Goal: Navigation & Orientation: Find specific page/section

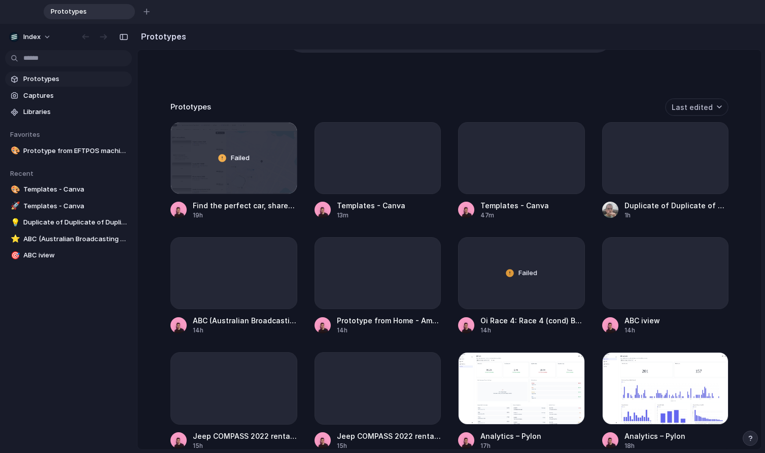
scroll to position [199, 0]
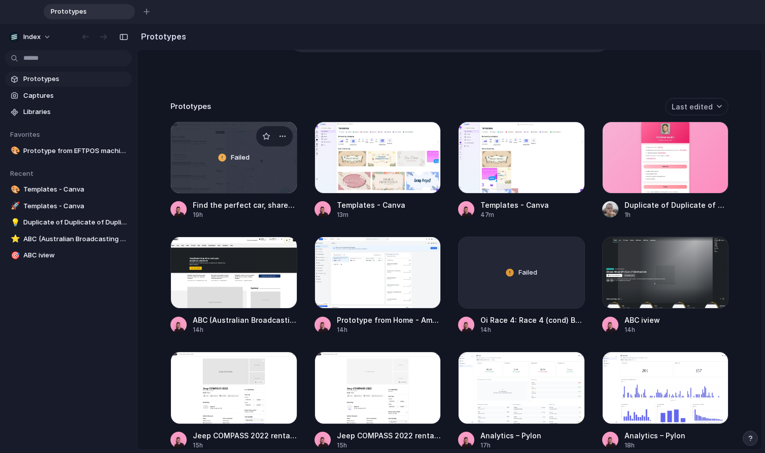
click at [244, 169] on div "Failed" at bounding box center [234, 157] width 126 height 71
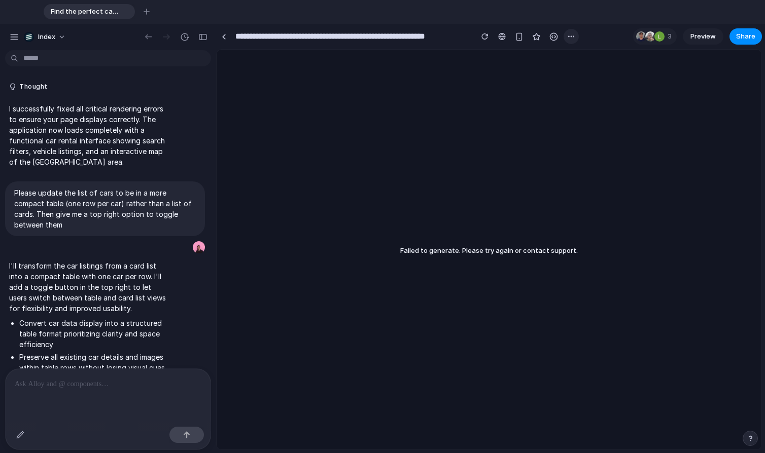
click at [570, 37] on div "button" at bounding box center [571, 36] width 8 height 8
click at [570, 37] on div "Duplicate Delete" at bounding box center [382, 226] width 765 height 453
click at [570, 37] on div "button" at bounding box center [571, 36] width 8 height 8
click at [570, 37] on div "Duplicate Delete" at bounding box center [382, 226] width 765 height 453
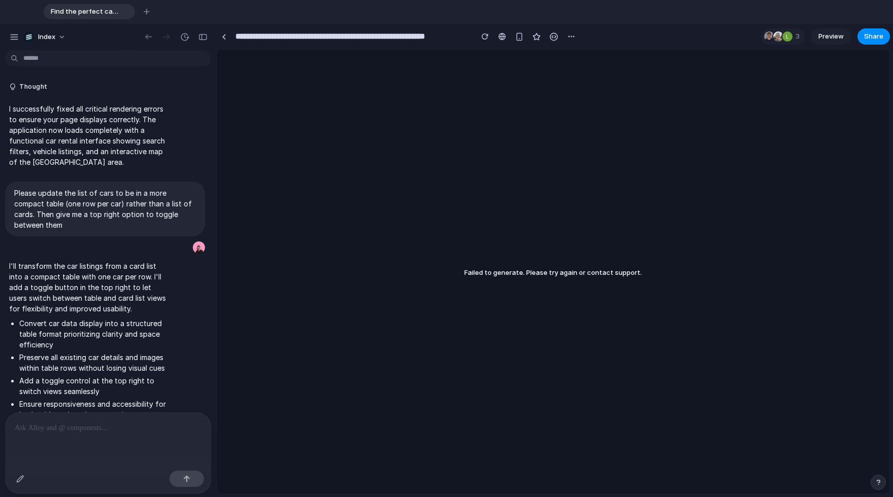
click at [117, 107] on p "I successfully fixed all critical rendering errors to ensure your page displays…" at bounding box center [89, 135] width 160 height 64
click at [115, 64] on html "Find the perfect car, shared by trusted hosts around the world To pick up a dra…" at bounding box center [446, 248] width 893 height 497
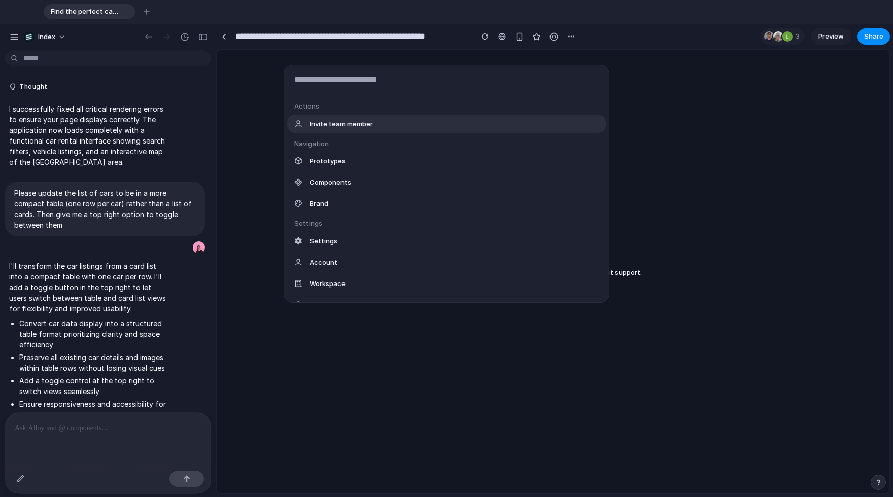
click at [117, 79] on div "Actions Invite team member Navigation Prototypes Components Brand Settings Sett…" at bounding box center [446, 248] width 893 height 497
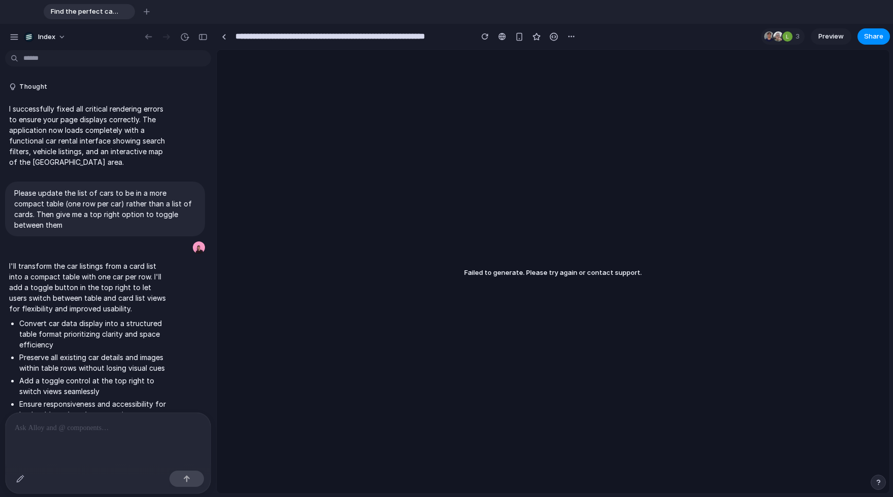
click at [117, 83] on button "Thought" at bounding box center [89, 87] width 160 height 9
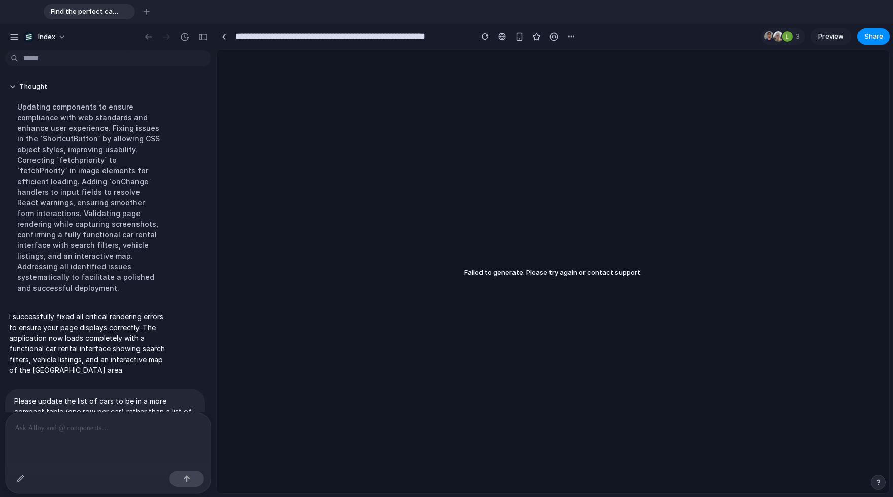
drag, startPoint x: 117, startPoint y: 79, endPoint x: 112, endPoint y: 21, distance: 58.0
click at [112, 21] on div "Find the perfect car, shared by trusted hosts around the world To pick up a dra…" at bounding box center [446, 248] width 893 height 497
click at [112, 132] on div "Updating components to ensure compliance with web standards and enhance user ex…" at bounding box center [89, 197] width 160 height 204
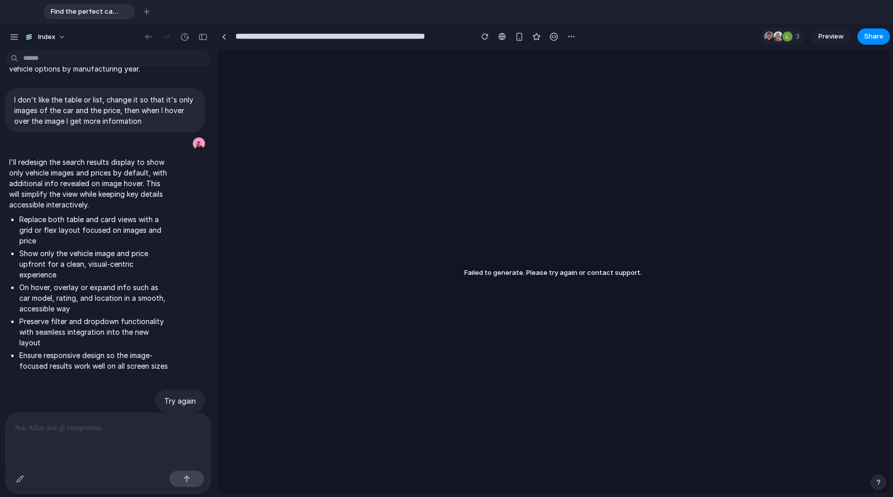
scroll to position [1666, 0]
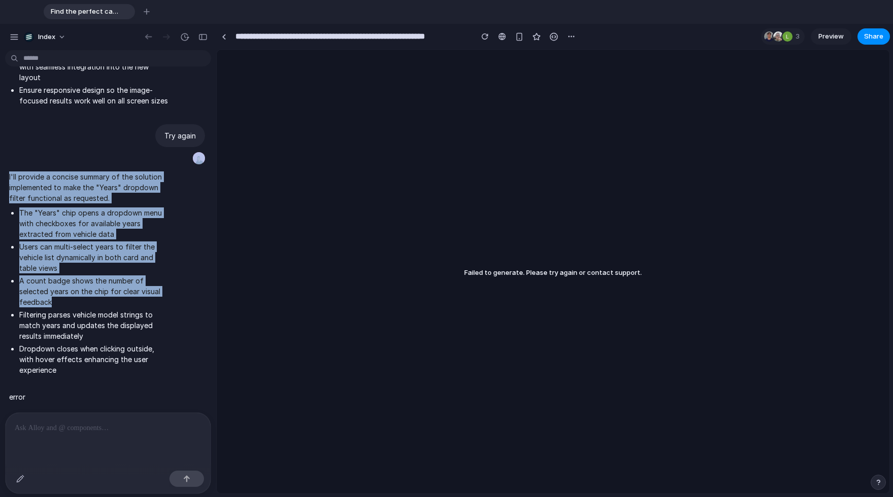
drag, startPoint x: 116, startPoint y: 147, endPoint x: 111, endPoint y: 301, distance: 154.3
click at [111, 301] on li "A count badge shows the number of selected years on the chip for clear visual f…" at bounding box center [94, 291] width 150 height 32
drag, startPoint x: 111, startPoint y: 302, endPoint x: 110, endPoint y: 152, distance: 149.6
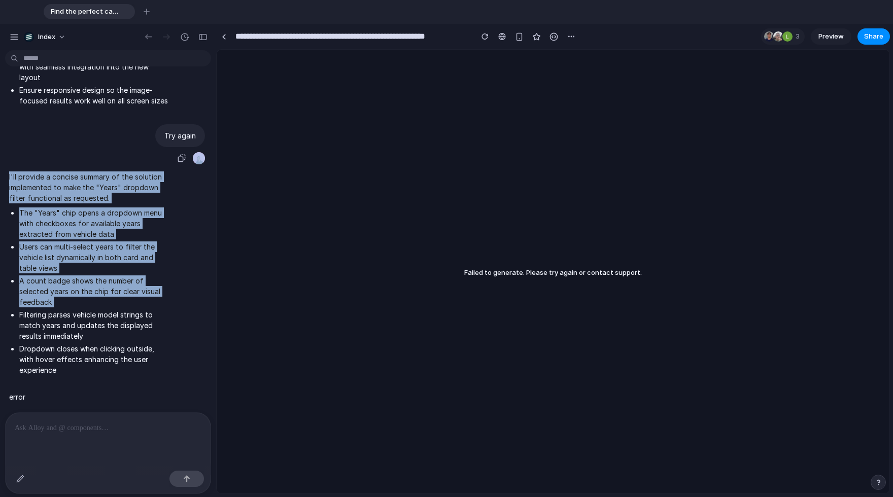
click at [110, 152] on div "Try again" at bounding box center [105, 144] width 200 height 41
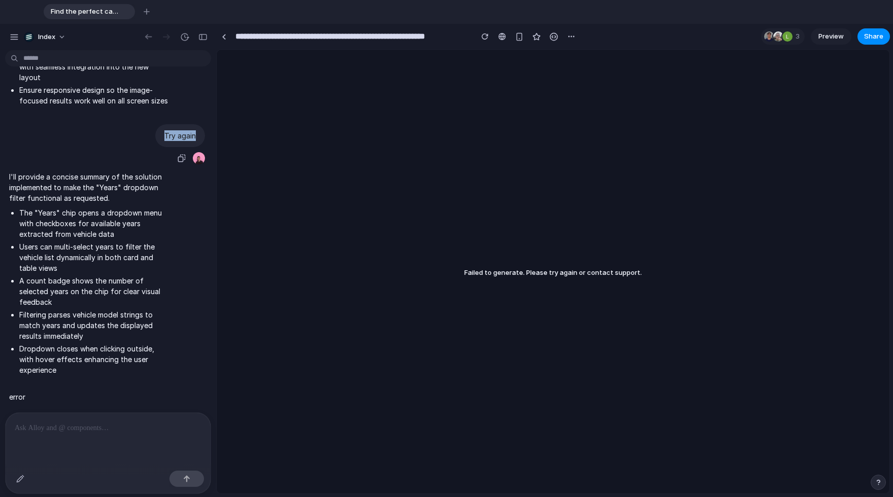
drag, startPoint x: 105, startPoint y: 122, endPoint x: 105, endPoint y: 155, distance: 33.0
click at [105, 155] on div "Try again" at bounding box center [105, 144] width 200 height 41
drag, startPoint x: 105, startPoint y: 155, endPoint x: 105, endPoint y: 112, distance: 42.6
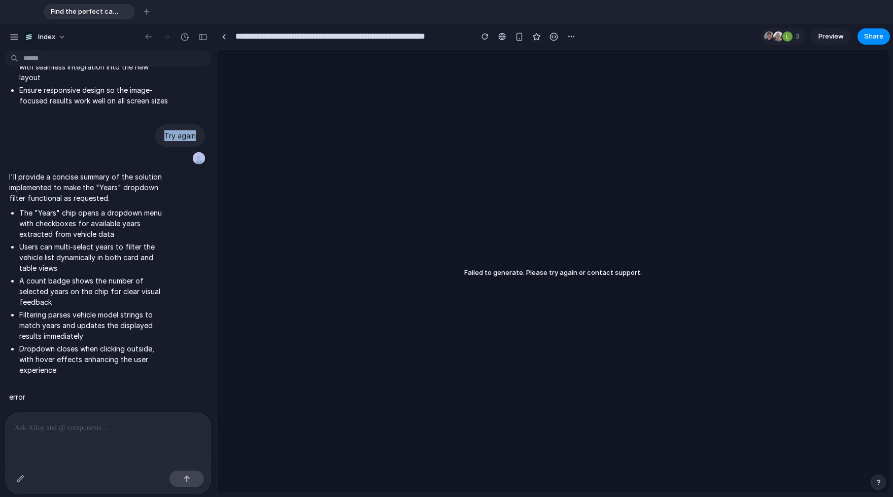
click at [145, 15] on button "button" at bounding box center [146, 11] width 15 height 15
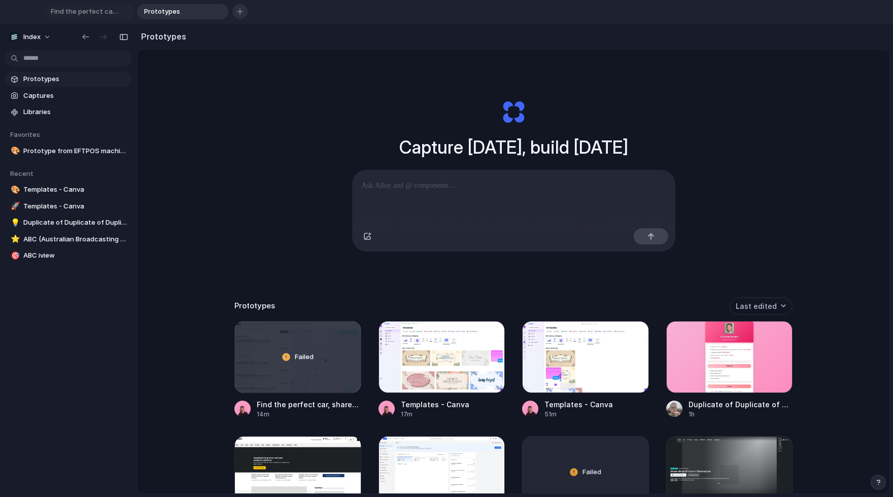
click at [237, 12] on div "button" at bounding box center [240, 12] width 6 height 6
click at [333, 13] on div "button" at bounding box center [333, 12] width 6 height 6
click at [313, 13] on div "button" at bounding box center [313, 11] width 7 height 7
click at [219, 10] on div "button" at bounding box center [220, 11] width 7 height 7
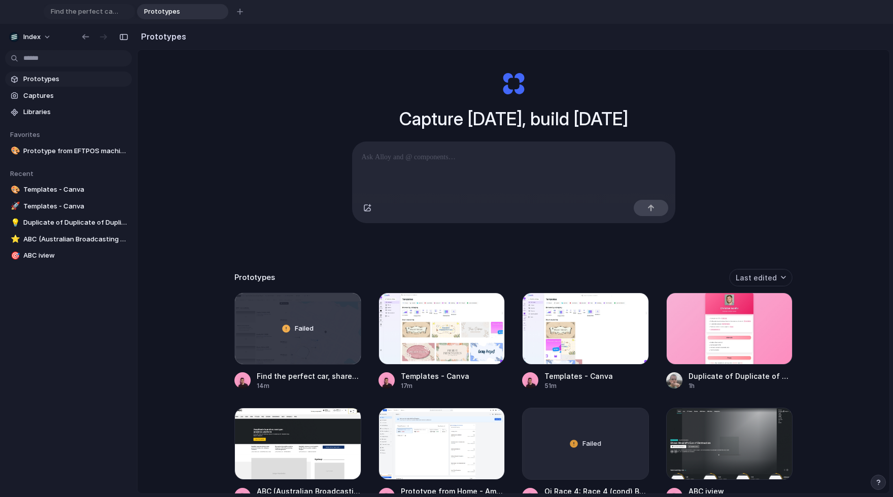
scroll to position [28, 0]
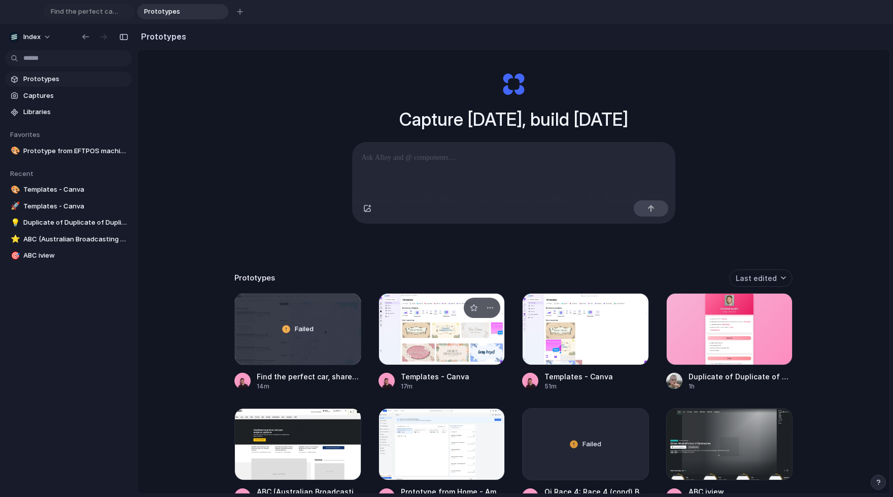
click at [398, 310] on div at bounding box center [441, 329] width 127 height 72
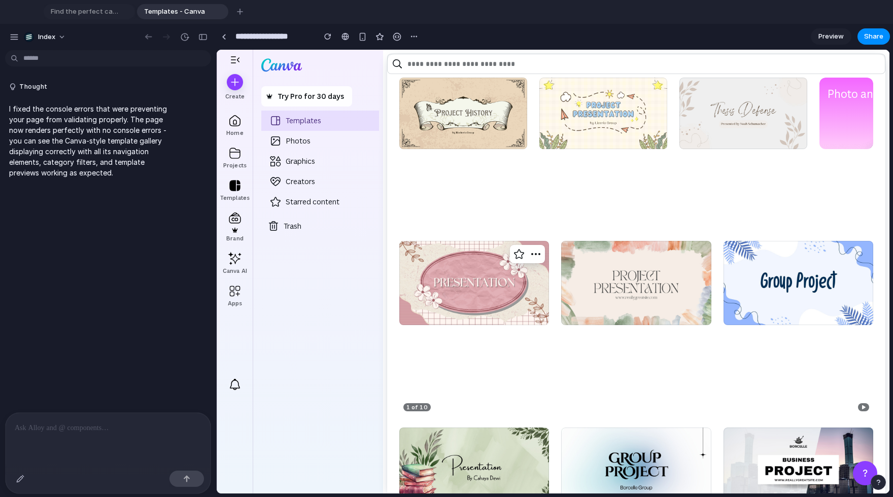
scroll to position [41, 0]
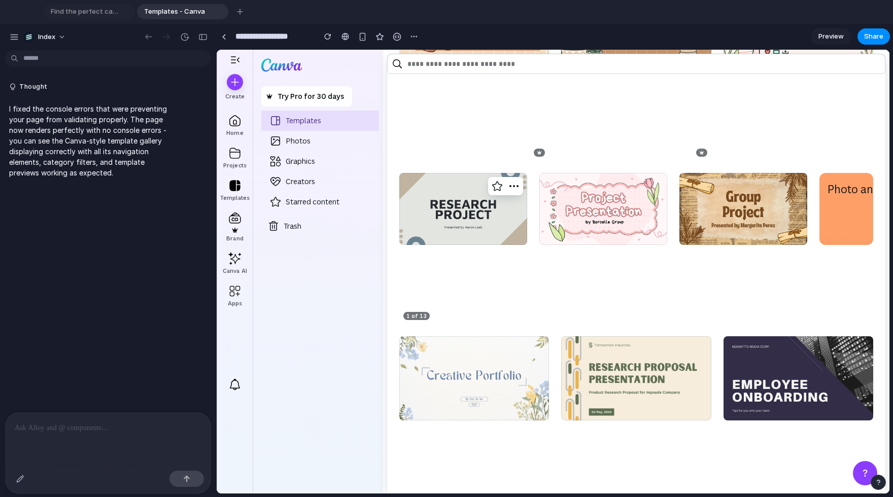
click at [508, 302] on div at bounding box center [463, 248] width 128 height 151
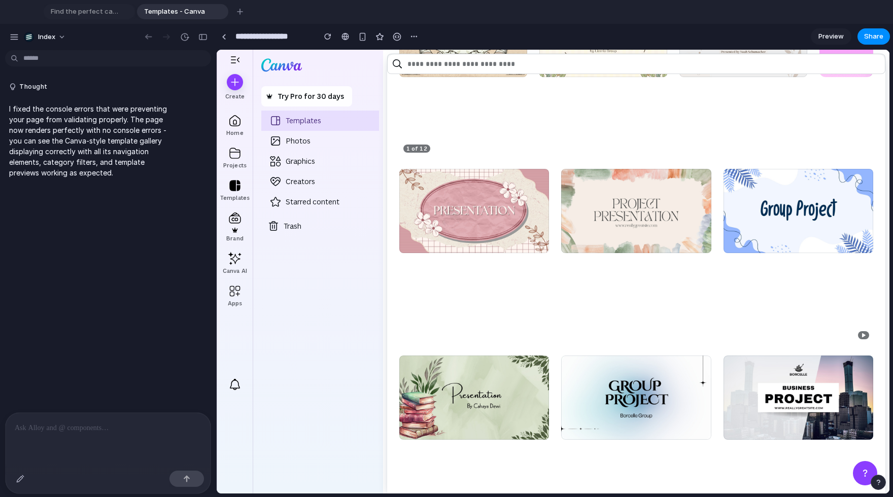
scroll to position [0, 0]
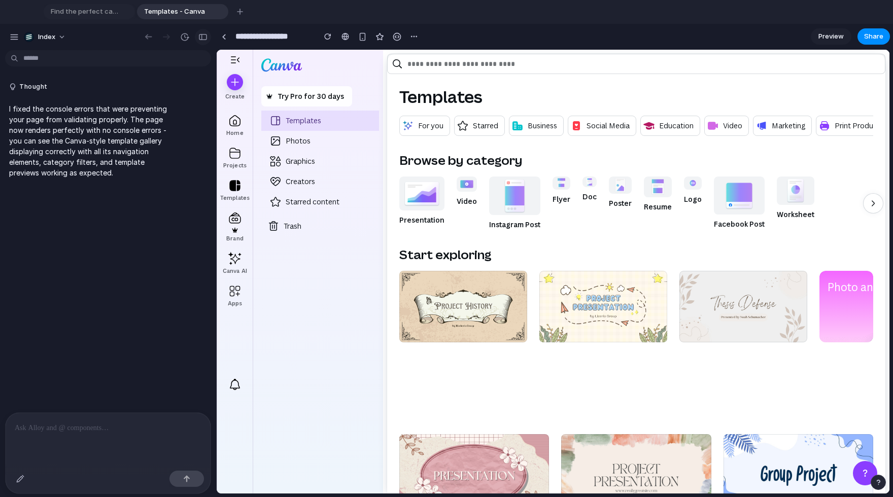
click at [201, 37] on div "button" at bounding box center [202, 36] width 9 height 7
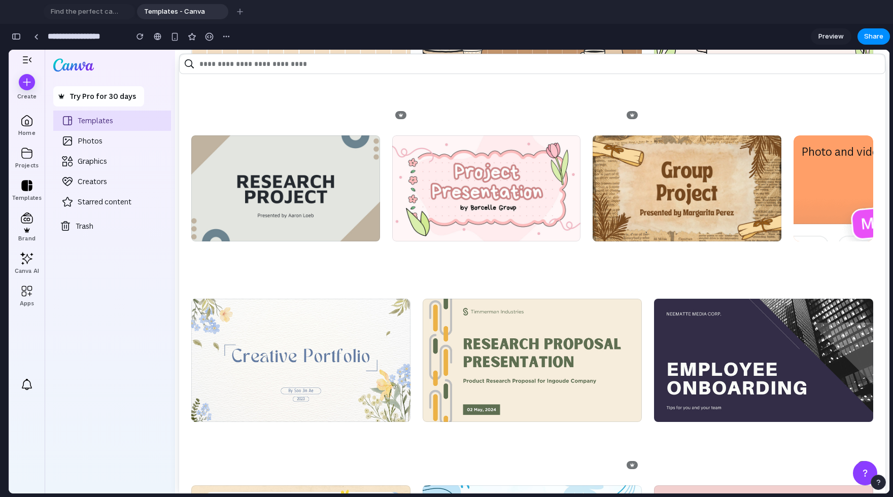
scroll to position [1052, 0]
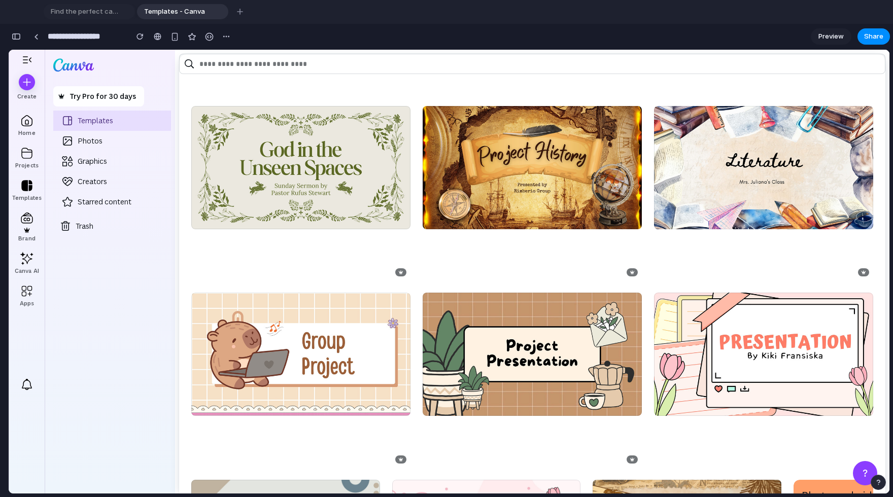
click at [37, 143] on div "Home Projects Templates Brand Canva AI Apps" at bounding box center [26, 241] width 29 height 256
click at [31, 123] on div at bounding box center [27, 121] width 16 height 16
click at [30, 156] on div at bounding box center [27, 153] width 16 height 16
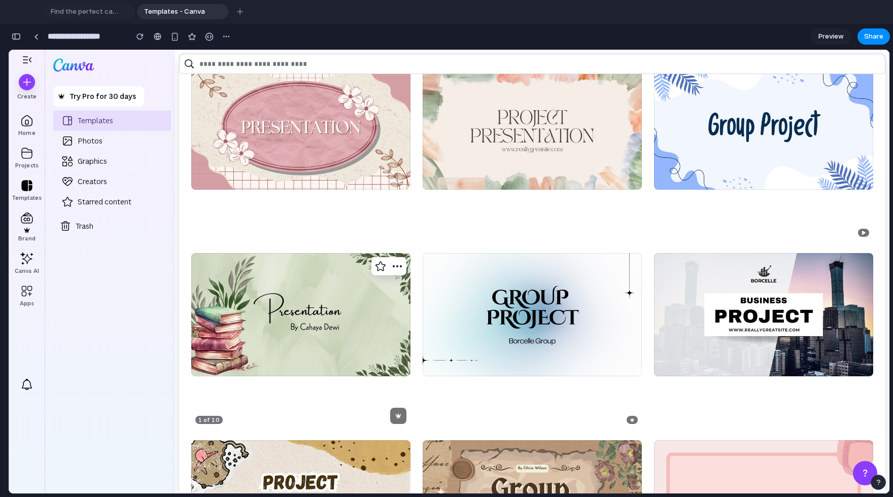
scroll to position [0, 0]
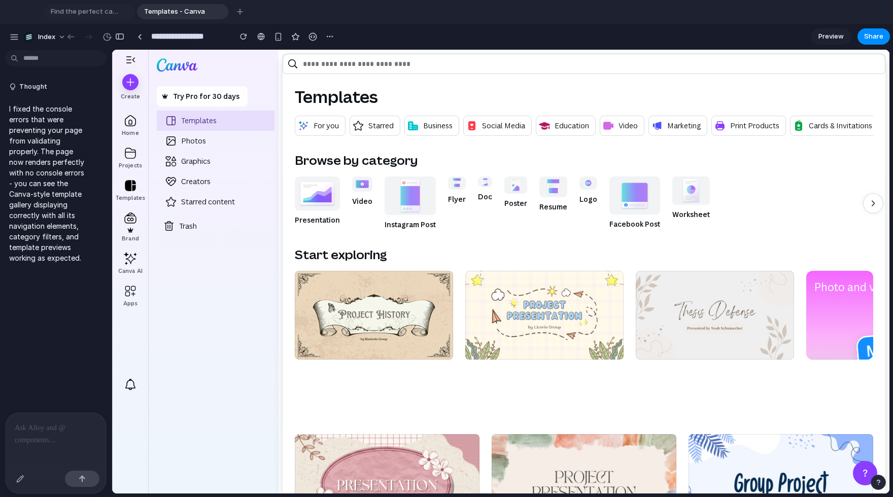
click at [43, 427] on p at bounding box center [56, 428] width 82 height 12
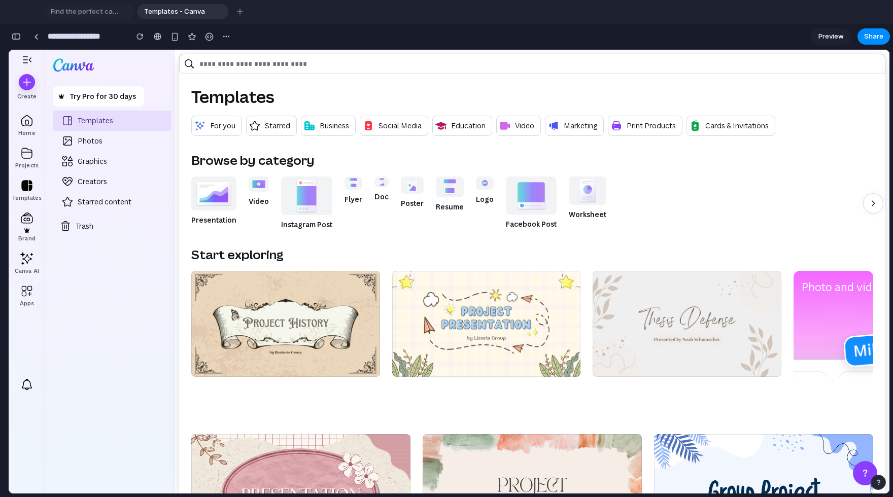
click at [535, 190] on link at bounding box center [531, 203] width 51 height 53
click at [406, 188] on link at bounding box center [412, 193] width 23 height 32
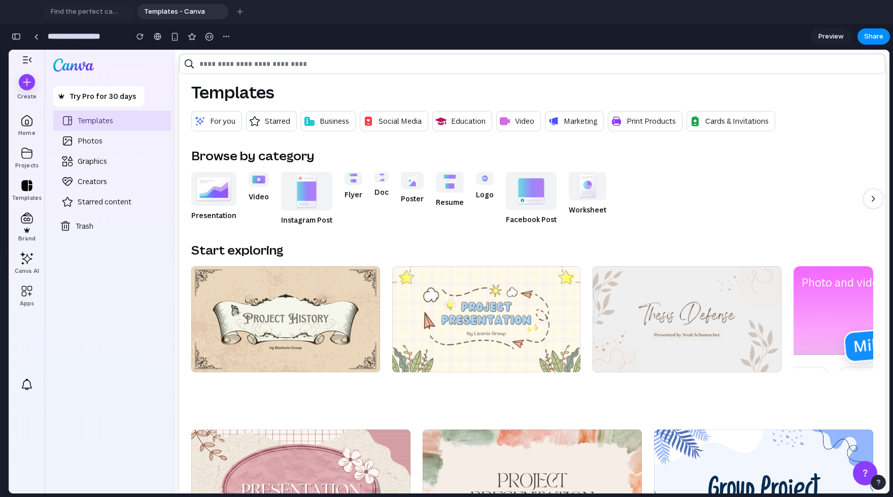
scroll to position [6, 0]
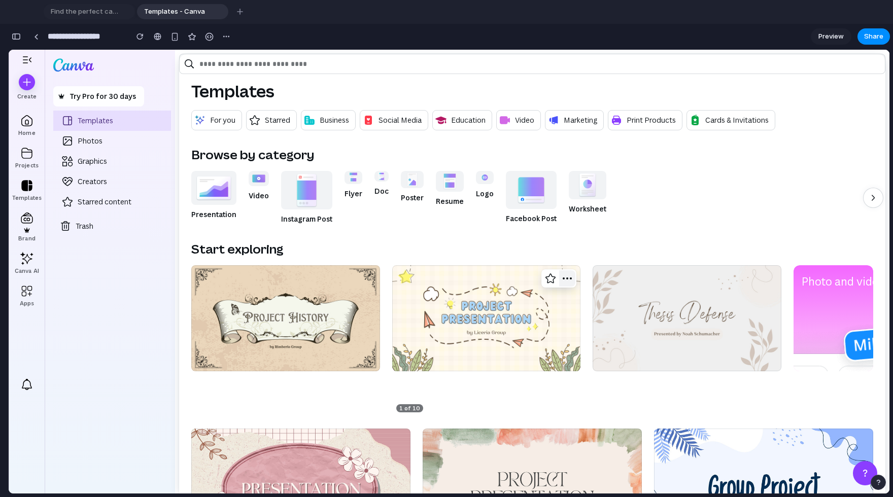
click at [565, 273] on span "button" at bounding box center [567, 278] width 12 height 12
click at [179, 35] on button "button" at bounding box center [174, 36] width 15 height 15
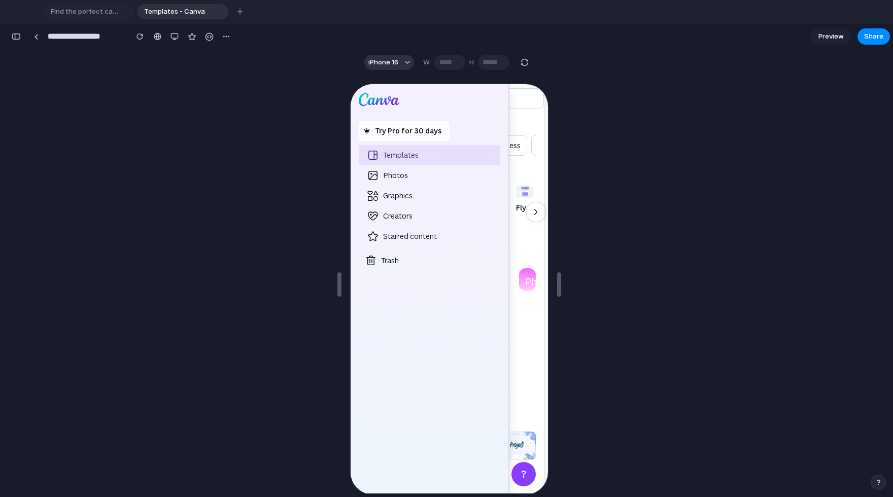
scroll to position [0, 0]
click at [172, 32] on button "button" at bounding box center [174, 36] width 15 height 15
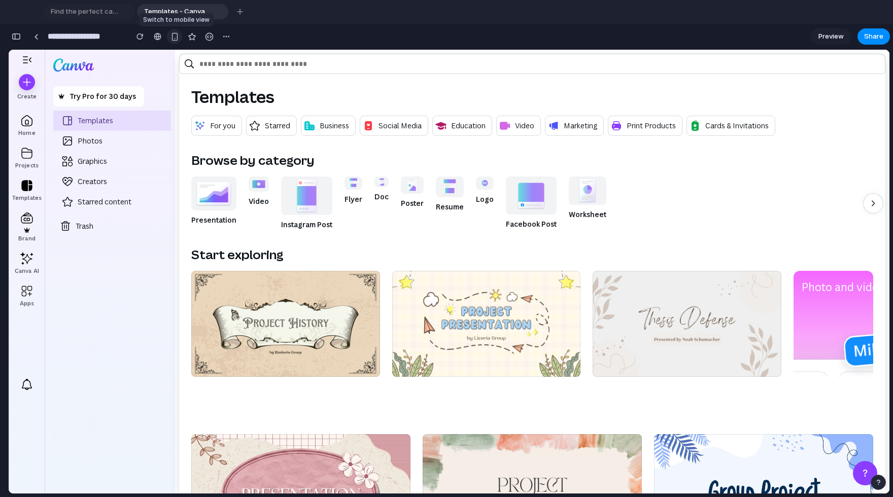
type input "**********"
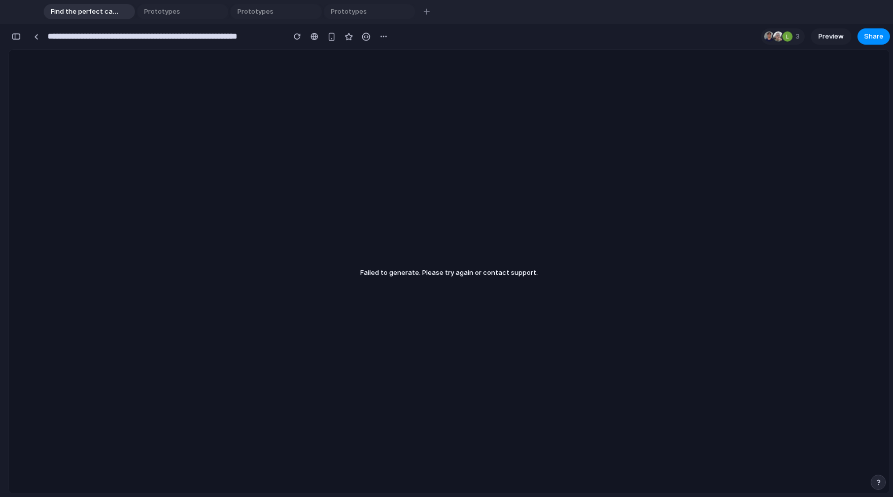
scroll to position [3079, 0]
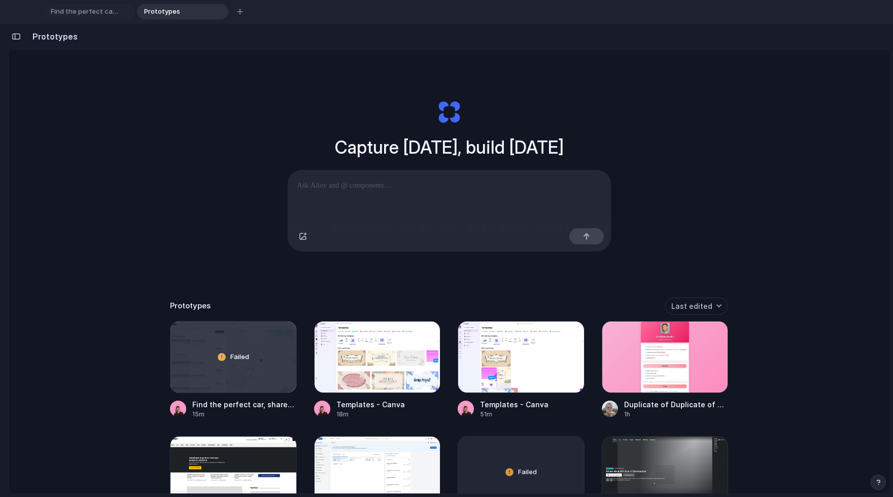
scroll to position [304, 0]
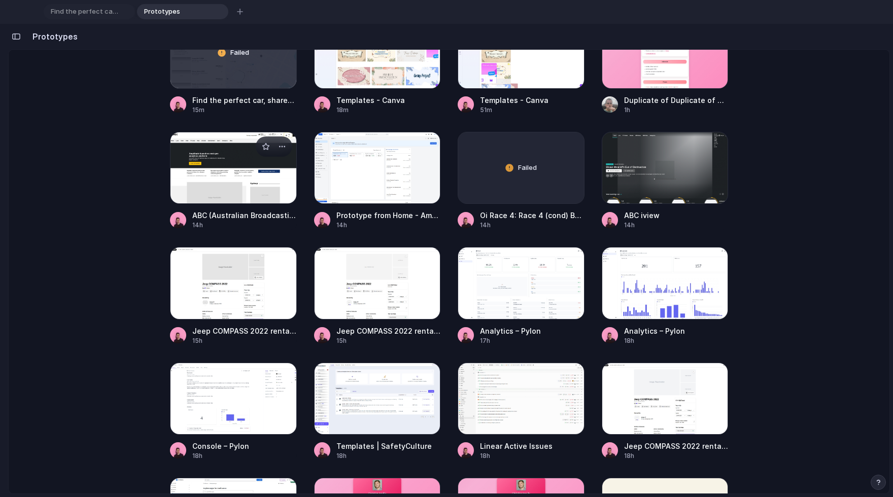
click at [231, 172] on div at bounding box center [233, 168] width 127 height 72
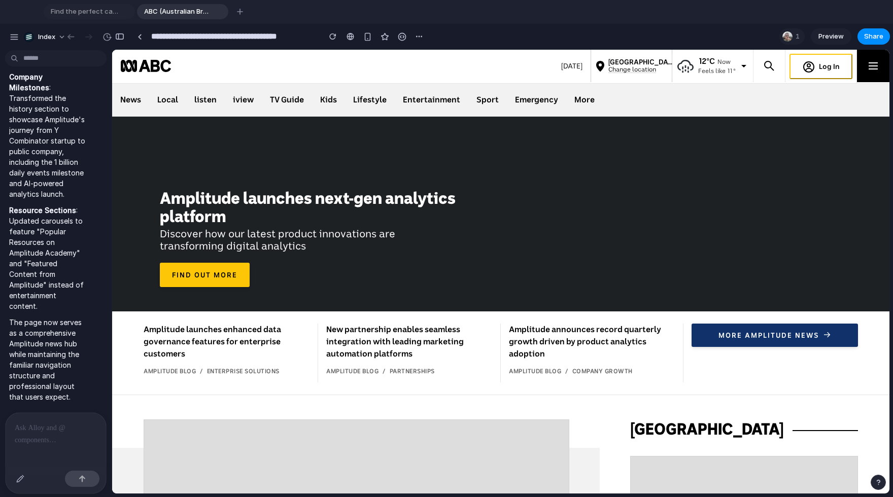
click at [50, 422] on p at bounding box center [56, 428] width 82 height 12
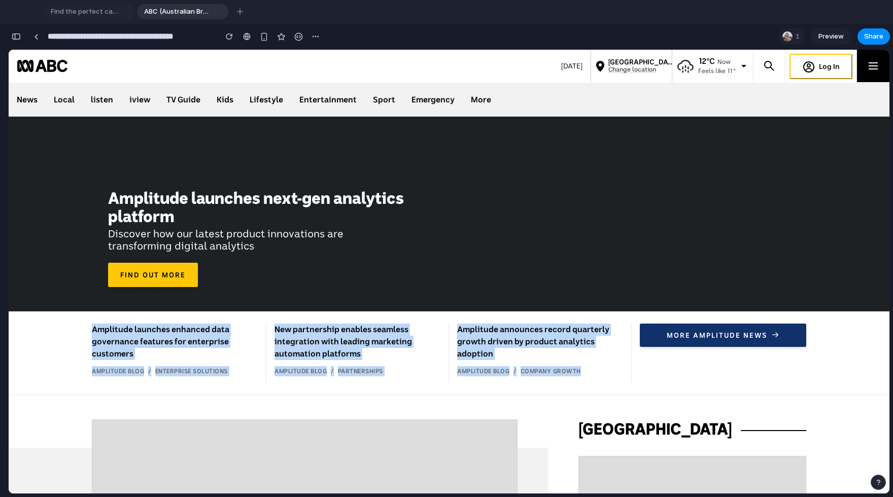
drag, startPoint x: 456, startPoint y: 383, endPoint x: 437, endPoint y: 279, distance: 106.2
click at [437, 279] on div "Amplitude launches next-gen analytics platform Discover how our latest product …" at bounding box center [449, 214] width 714 height 195
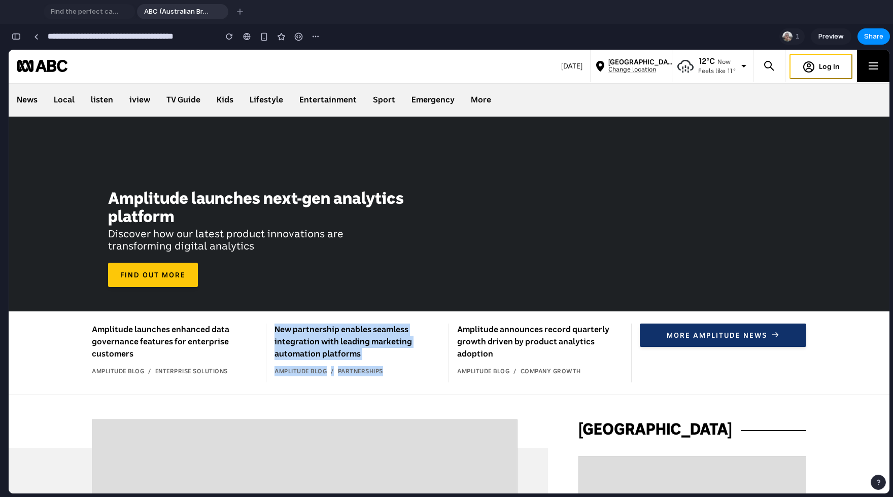
drag, startPoint x: 438, startPoint y: 322, endPoint x: 439, endPoint y: 395, distance: 73.0
click at [439, 395] on div "Amplitude launches enhanced data governance features for enterprise customers A…" at bounding box center [449, 353] width 880 height 84
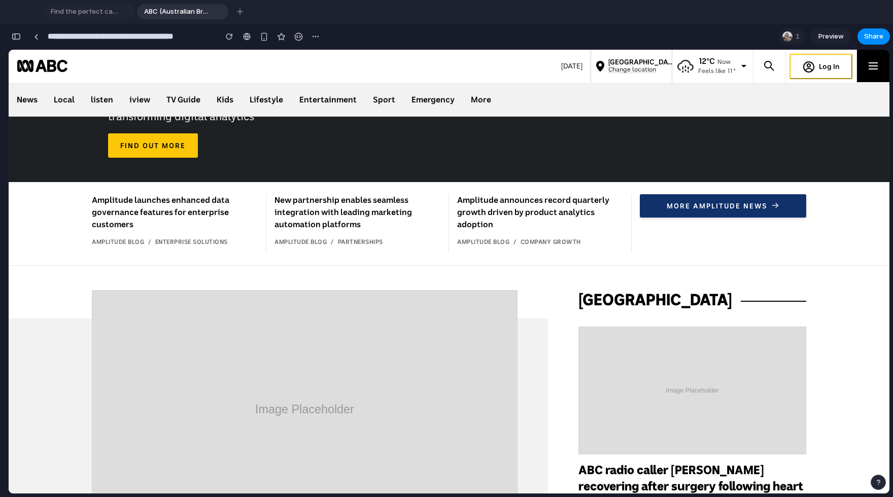
scroll to position [324, 0]
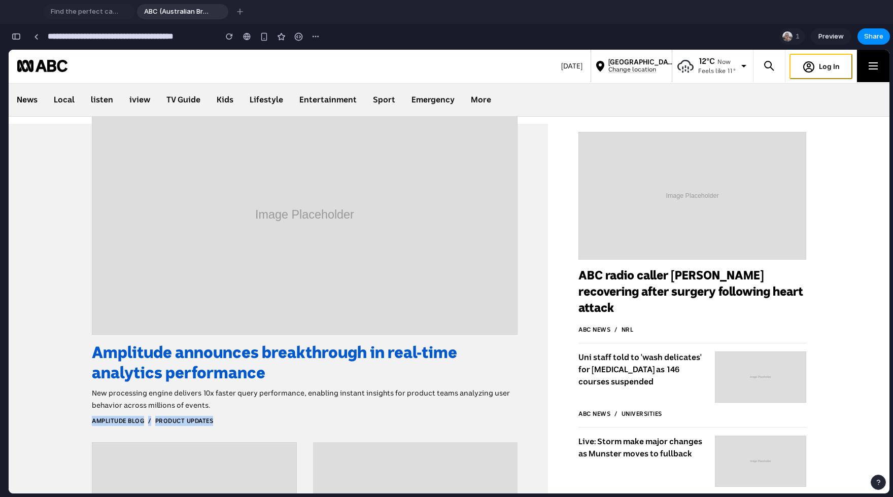
drag, startPoint x: 467, startPoint y: 432, endPoint x: 292, endPoint y: 287, distance: 226.9
click at [292, 287] on div "Amplitude announces breakthrough in real-time analytics performance New process…" at bounding box center [305, 404] width 426 height 619
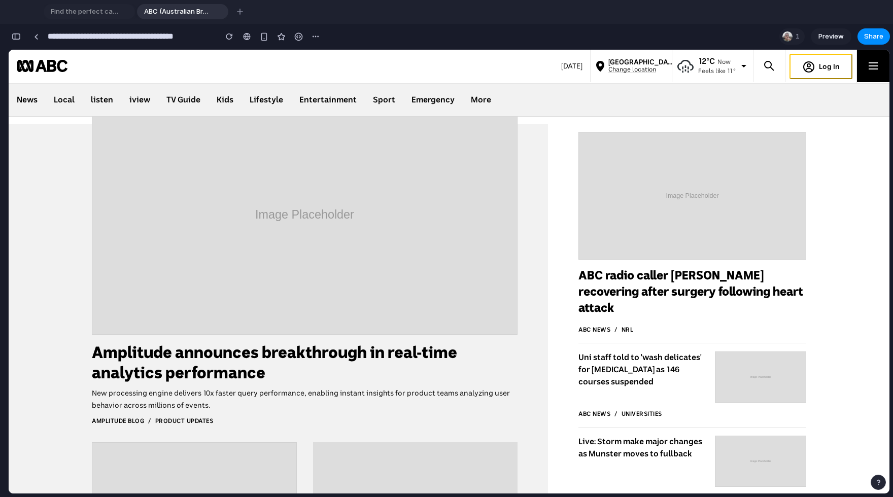
click at [317, 441] on div "Amplitude announces breakthrough in real-time analytics performance New process…" at bounding box center [305, 404] width 426 height 619
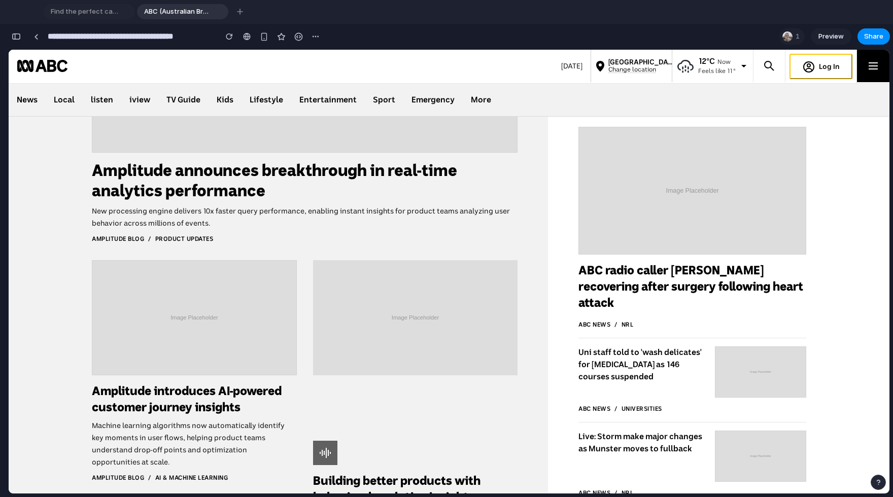
click at [297, 346] on div "Amplitude announces breakthrough in real-time analytics performance New process…" at bounding box center [305, 222] width 426 height 619
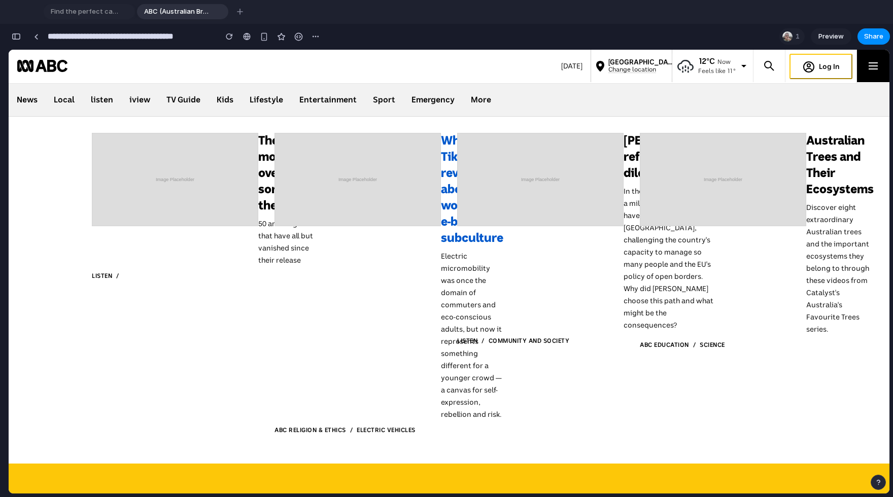
scroll to position [2203, 0]
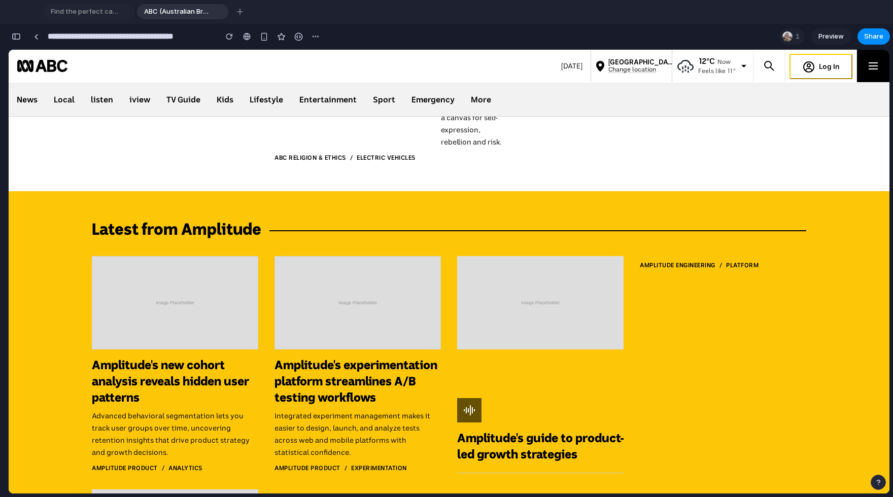
click at [443, 326] on div "Amplitude's new cohort analysis reveals hidden user patterns Advanced behaviora…" at bounding box center [449, 489] width 714 height 466
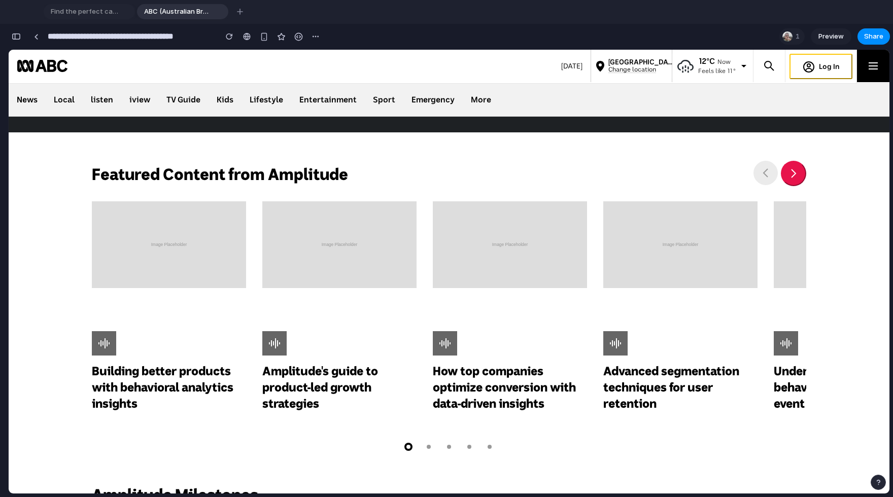
scroll to position [3273, 0]
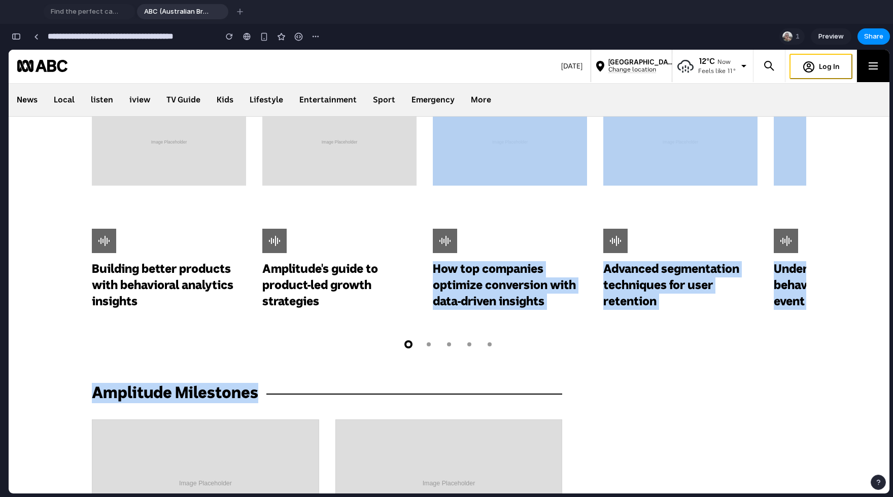
drag, startPoint x: 489, startPoint y: 362, endPoint x: 250, endPoint y: 209, distance: 284.2
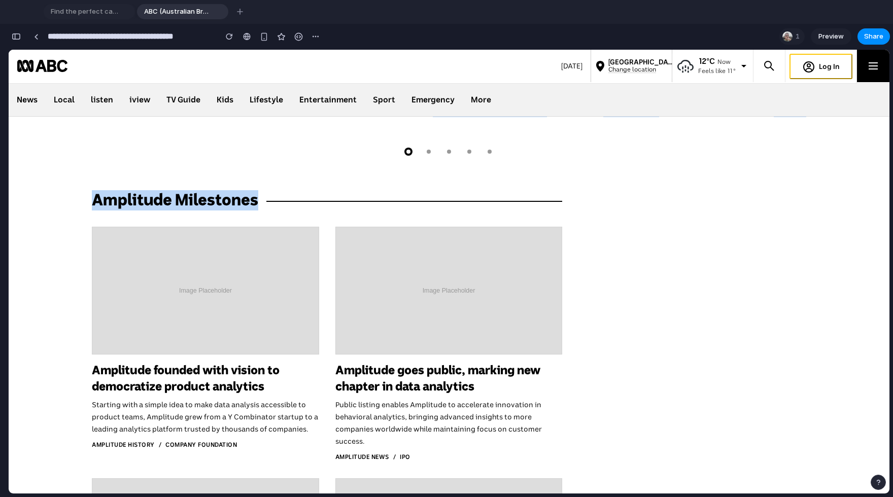
scroll to position [3734, 0]
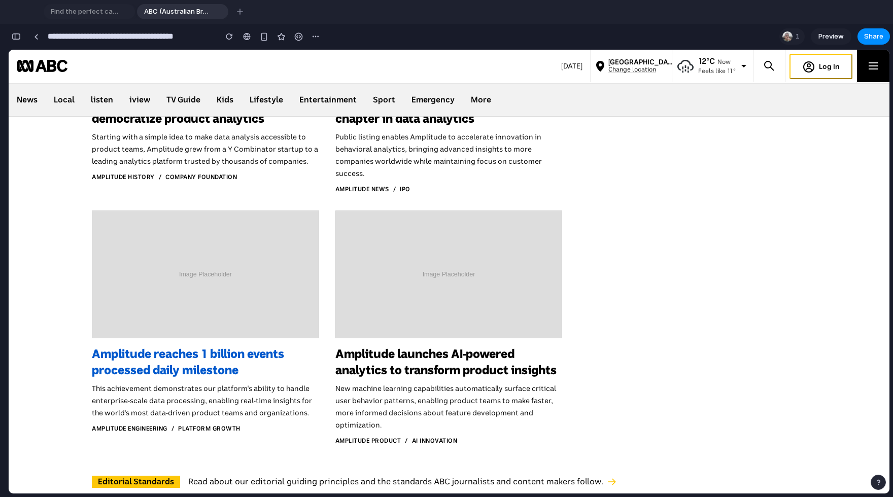
click at [308, 298] on div at bounding box center [205, 274] width 227 height 128
click at [213, 377] on span "Amplitude reaches 1 billion events processed daily milestone" at bounding box center [188, 362] width 192 height 28
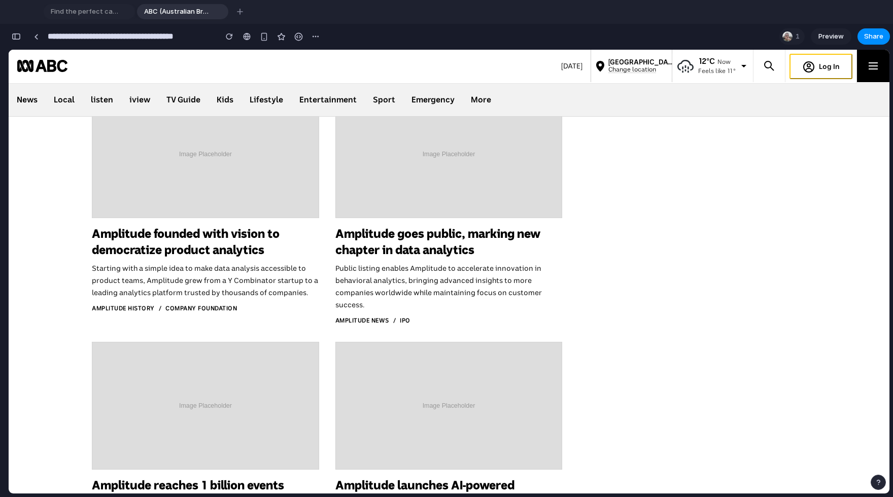
scroll to position [3557, 0]
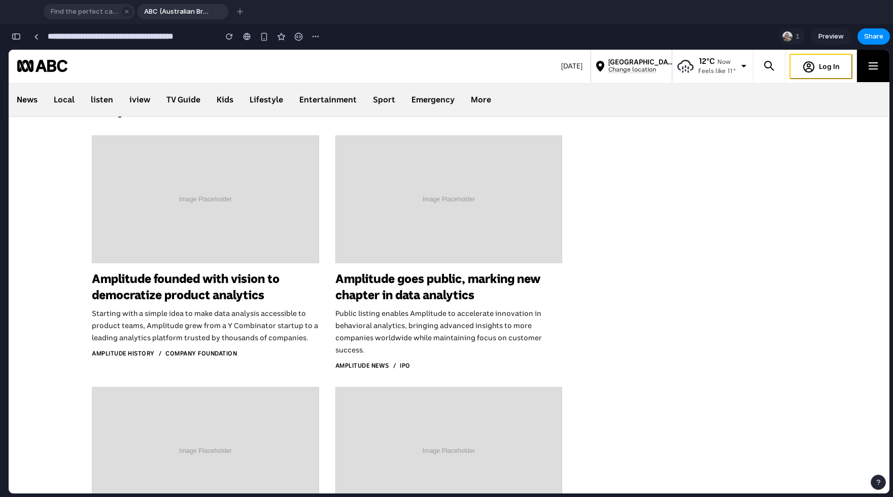
click at [86, 11] on span "Find the perfect car, shared by trusted hosts around the world" at bounding box center [83, 12] width 72 height 10
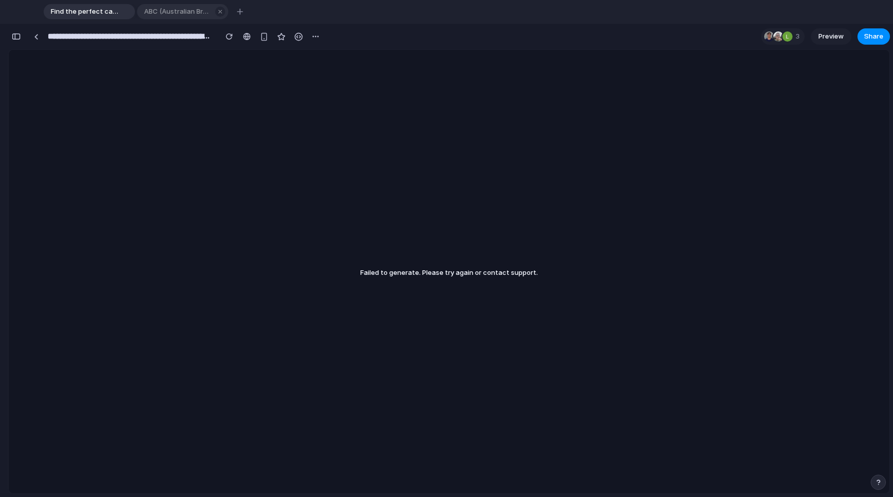
click at [176, 12] on span "ABC (Australian Broadcasting Corporation)" at bounding box center [176, 12] width 72 height 10
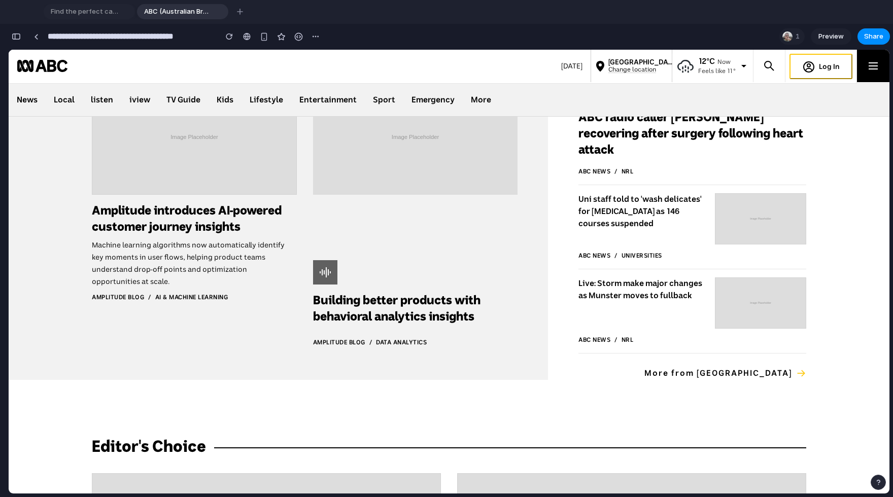
scroll to position [843, 0]
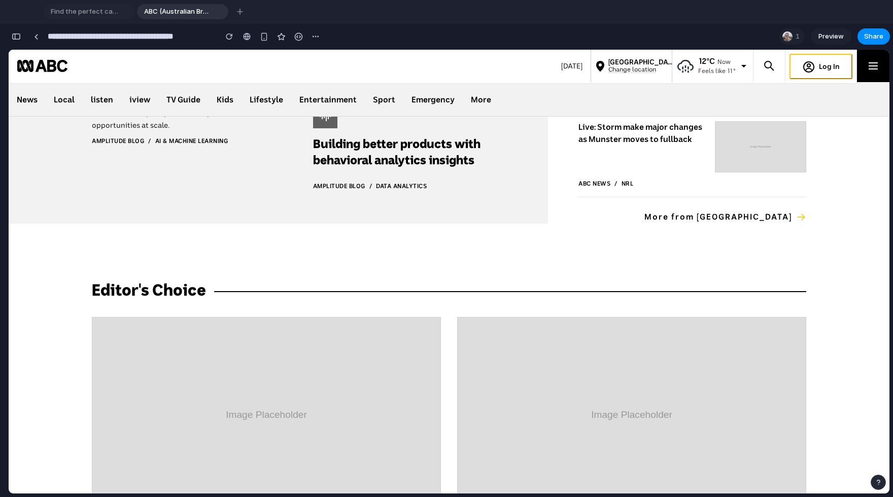
type input "**********"
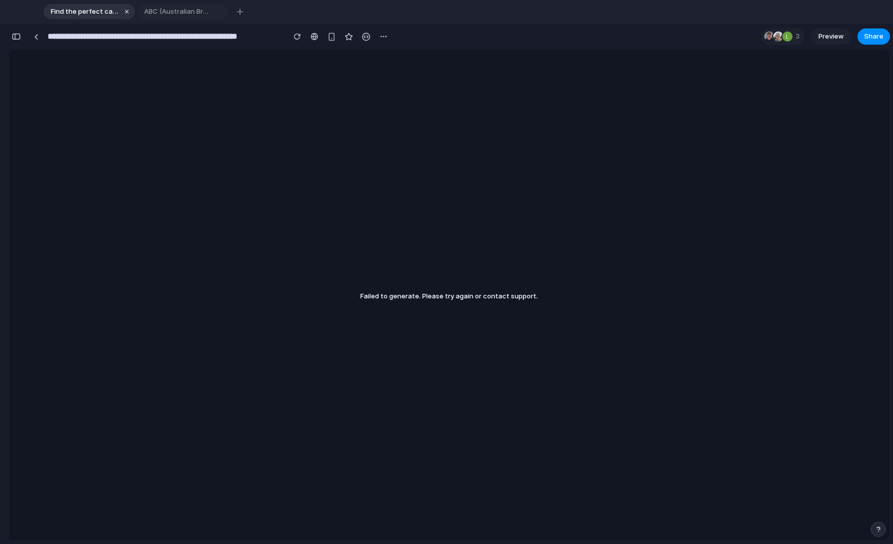
scroll to position [3055, 0]
type input "**********"
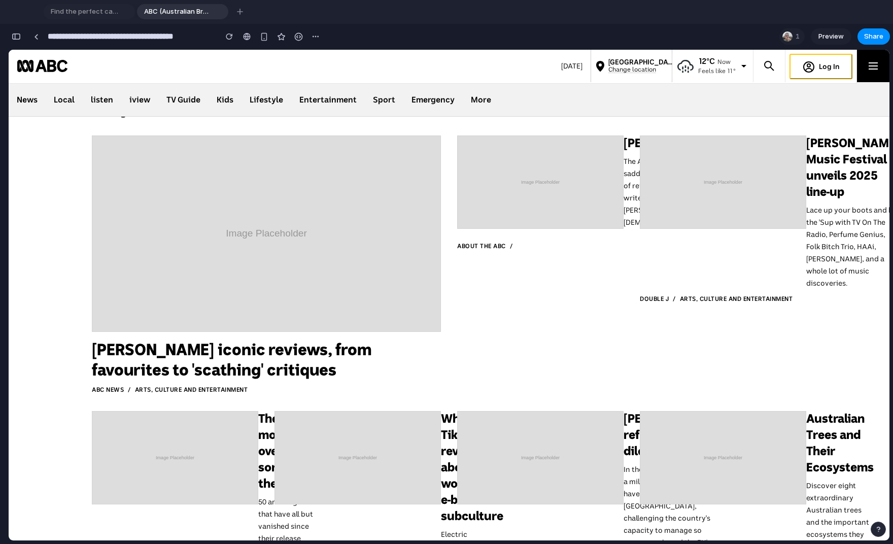
scroll to position [1709, 0]
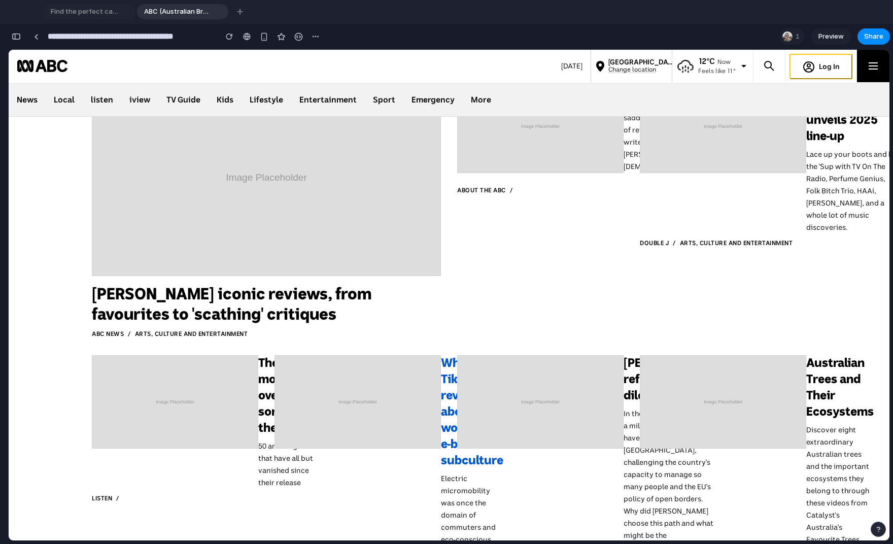
click at [444, 355] on h3 "What TikTok reveals about a worrying e-bike subculture" at bounding box center [472, 412] width 62 height 114
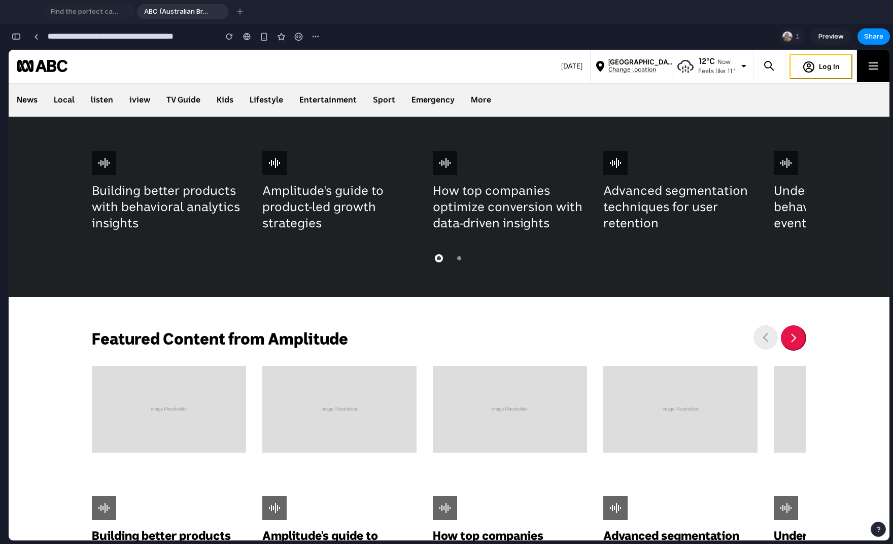
click at [444, 336] on div "Featured Content from Amplitude Building better products with behavioral analyt…" at bounding box center [449, 459] width 880 height 325
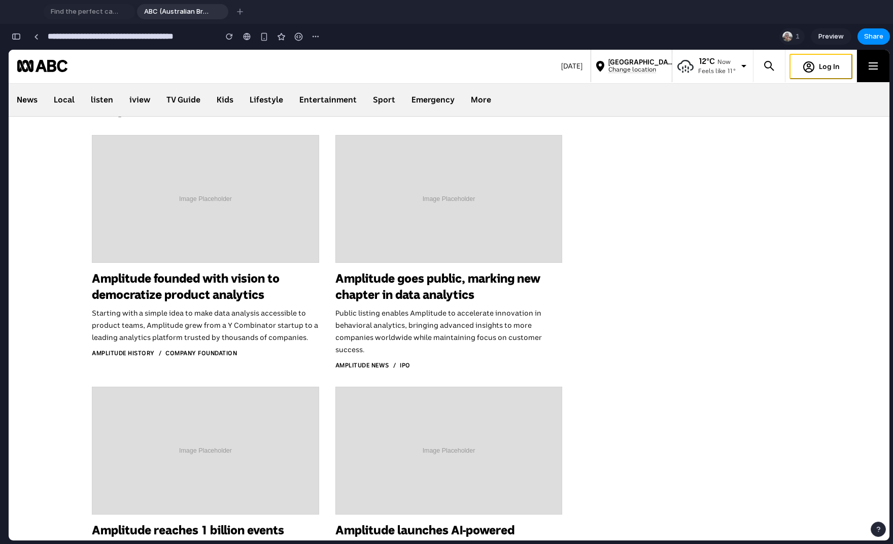
scroll to position [3561, 0]
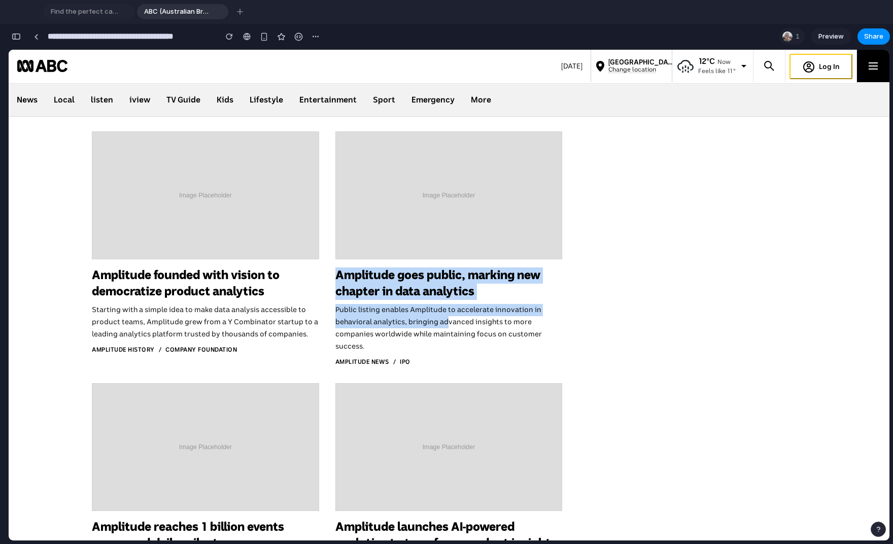
drag, startPoint x: 442, startPoint y: 347, endPoint x: 441, endPoint y: 149, distance: 198.3
click at [442, 148] on section "Amplitude Milestones Amplitude founded with vision to democratize product analy…" at bounding box center [327, 356] width 470 height 523
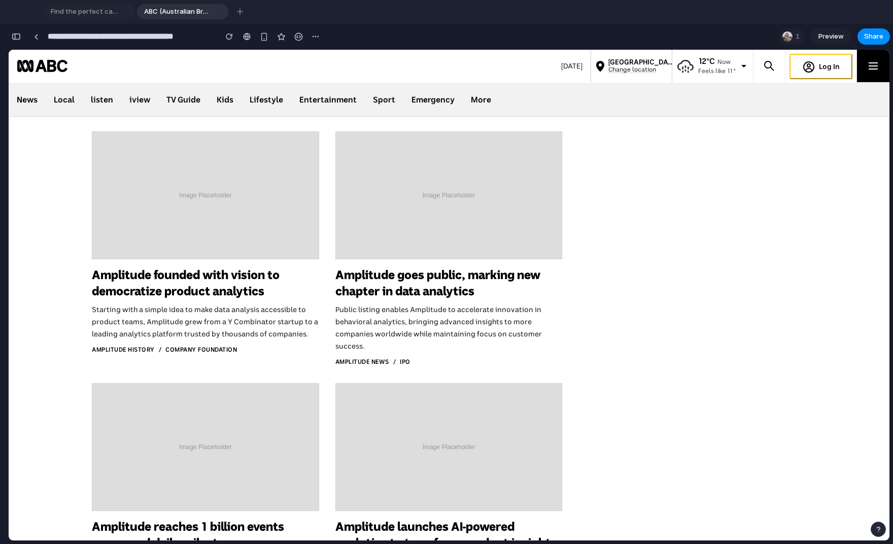
click at [441, 149] on section "Amplitude Milestones Amplitude founded with vision to democratize product analy…" at bounding box center [327, 356] width 470 height 523
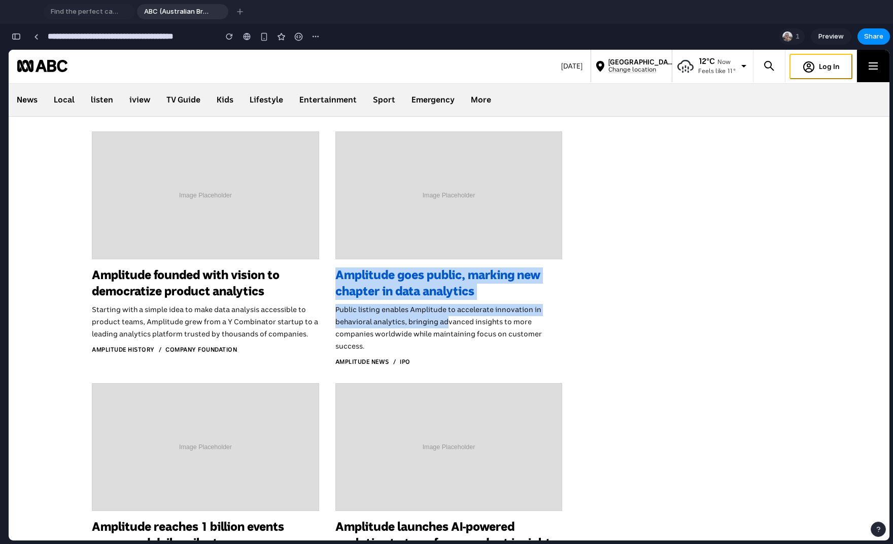
drag, startPoint x: 443, startPoint y: 145, endPoint x: 443, endPoint y: 346, distance: 201.4
click at [443, 346] on section "Amplitude Milestones Amplitude founded with vision to democratize product analy…" at bounding box center [327, 356] width 470 height 523
click at [443, 346] on div "Public listing enables Amplitude to accelerate innovation in behavioral analyti…" at bounding box center [448, 328] width 227 height 49
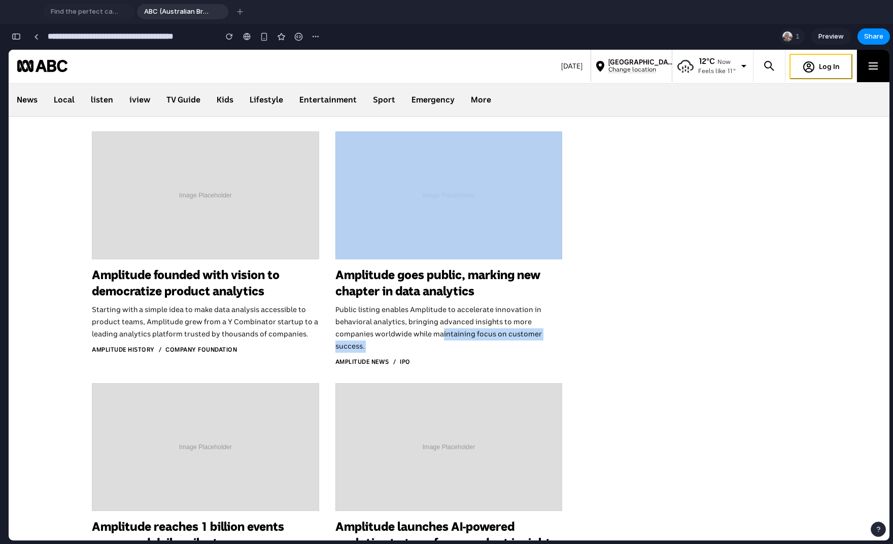
drag, startPoint x: 439, startPoint y: 365, endPoint x: 439, endPoint y: 156, distance: 209.0
click at [439, 156] on section "Amplitude Milestones Amplitude founded with vision to democratize product analy…" at bounding box center [327, 356] width 470 height 523
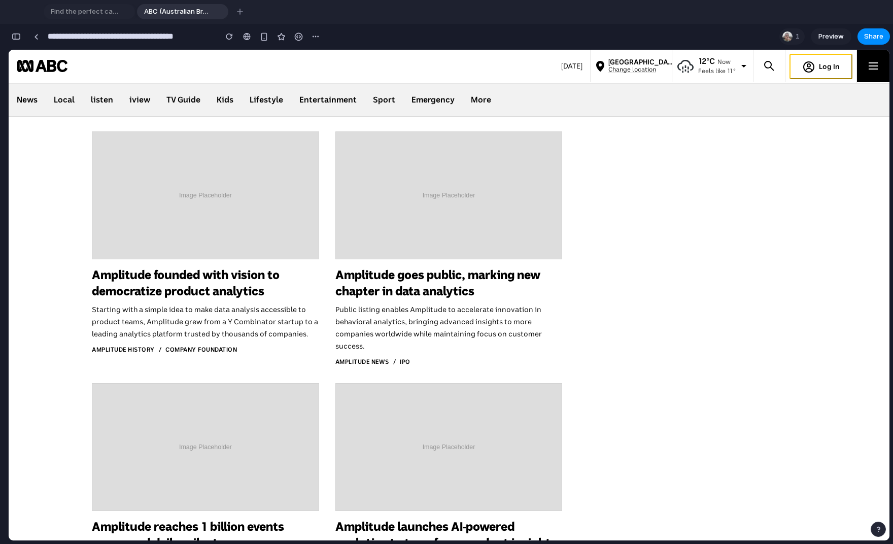
click at [439, 156] on section "Amplitude Milestones Amplitude founded with vision to democratize product analy…" at bounding box center [327, 356] width 470 height 523
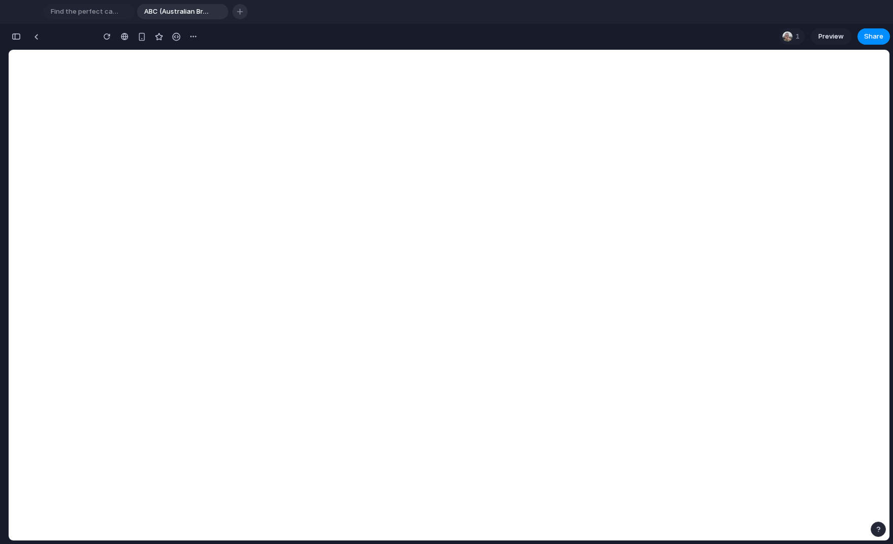
scroll to position [1270, 0]
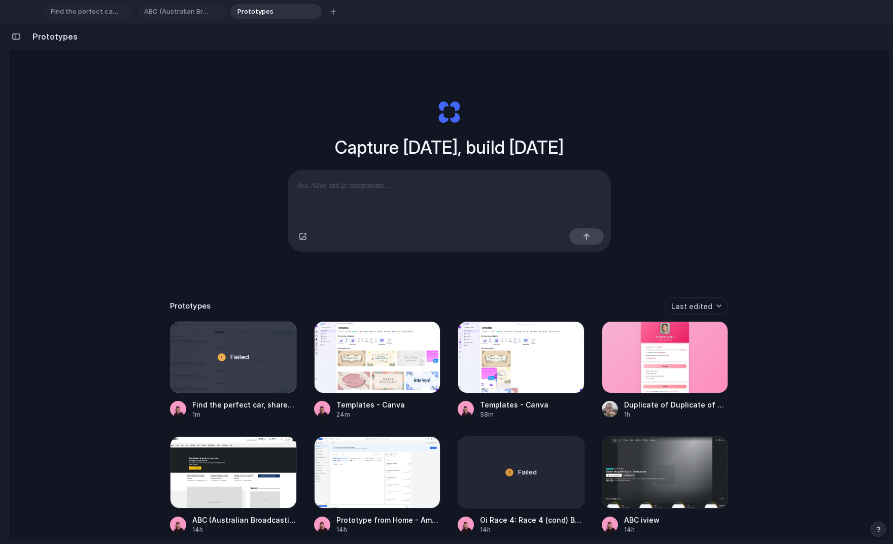
click at [129, 161] on div "Capture [DATE], build [DATE] Clone web app Clone screenshot Start from existing…" at bounding box center [449, 334] width 880 height 568
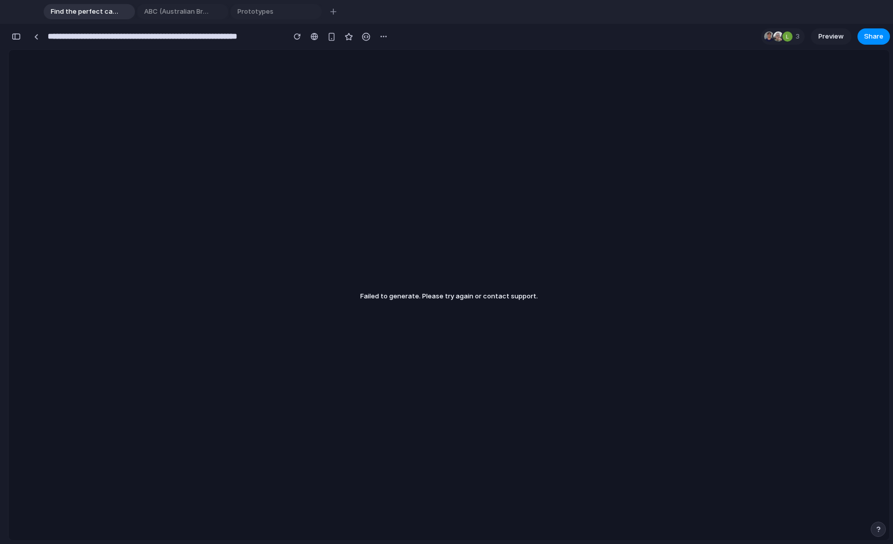
type input "**********"
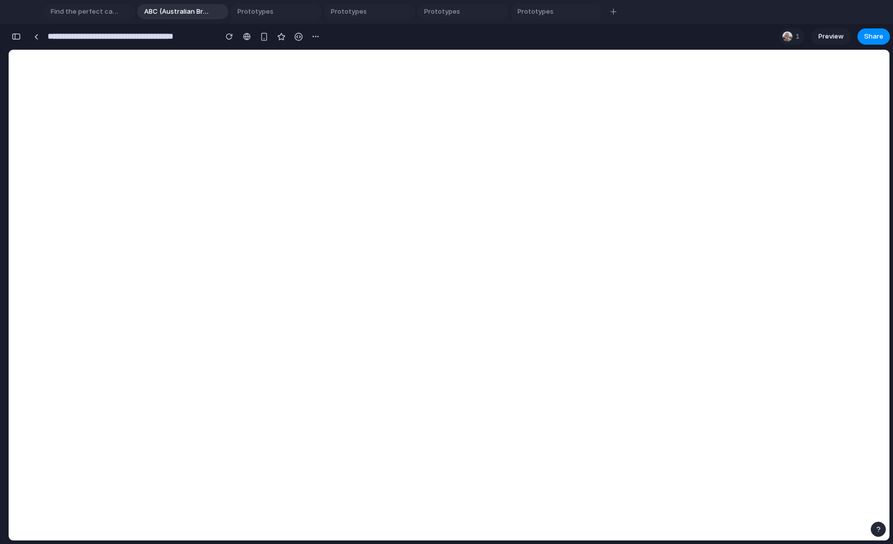
type input "**********"
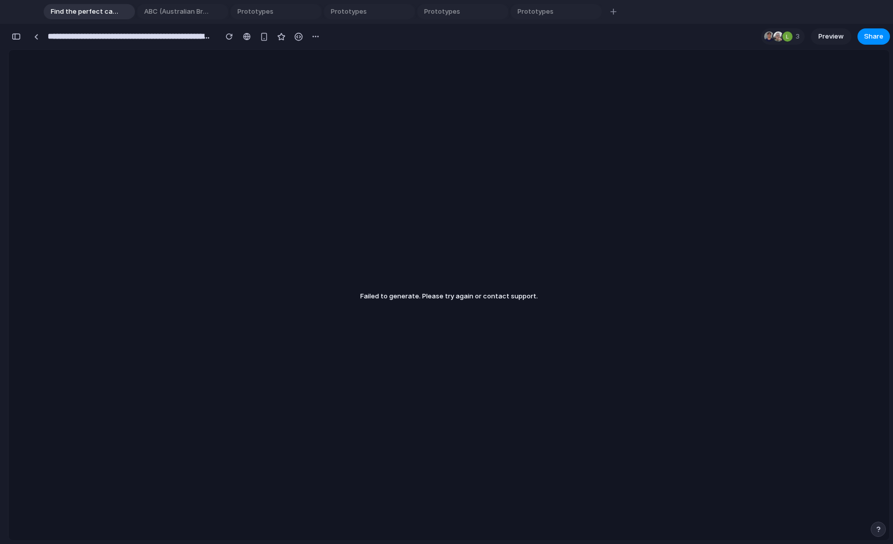
scroll to position [3055, 0]
type input "**********"
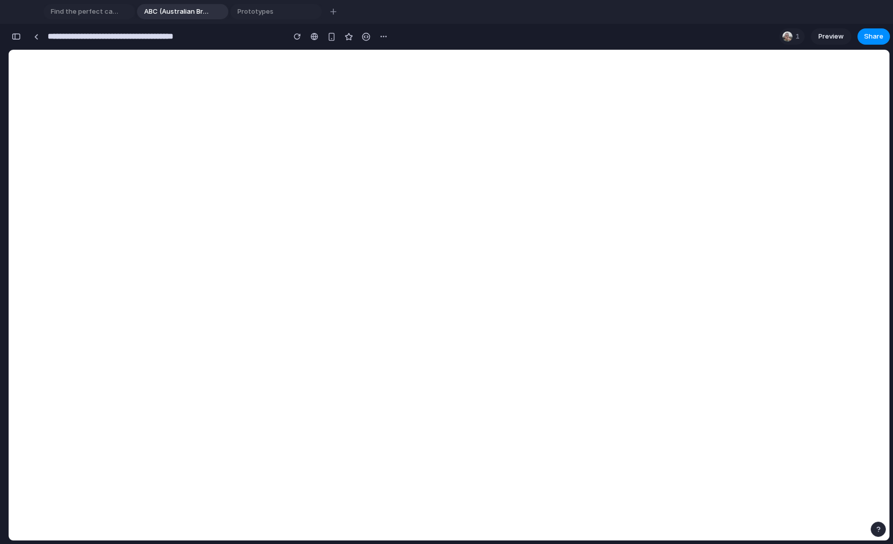
type input "**********"
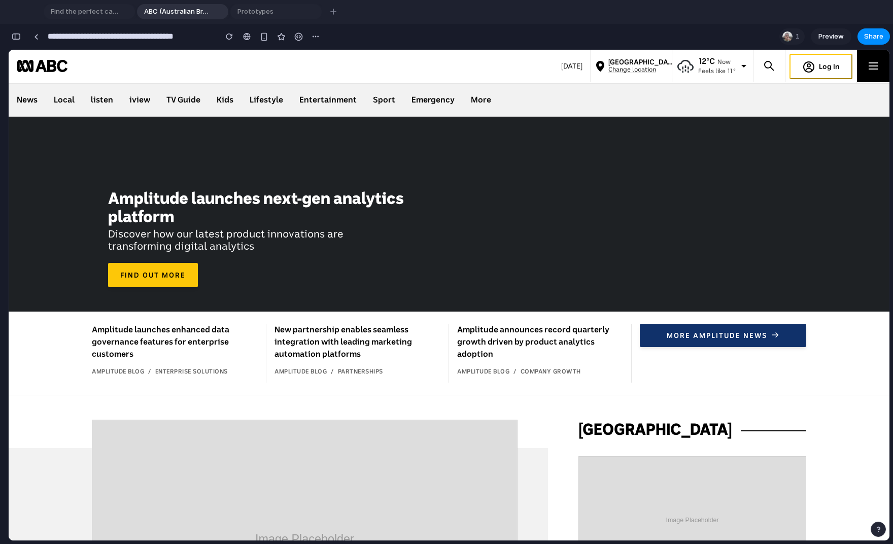
scroll to position [1270, 0]
